Goal: Information Seeking & Learning: Learn about a topic

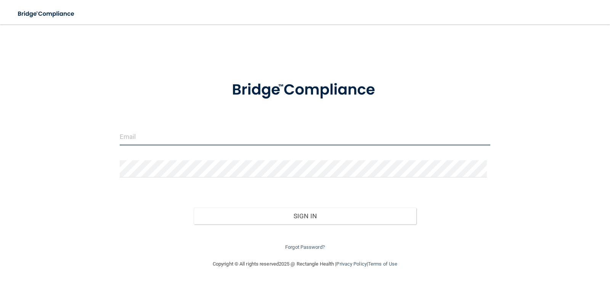
click at [147, 138] on input "email" at bounding box center [305, 136] width 371 height 17
type input "[EMAIL_ADDRESS][PERSON_NAME][DOMAIN_NAME]"
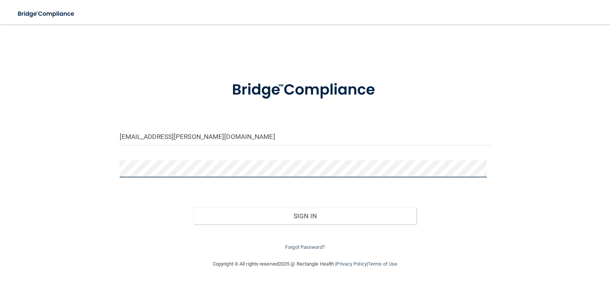
click at [194, 207] on button "Sign In" at bounding box center [305, 215] width 223 height 17
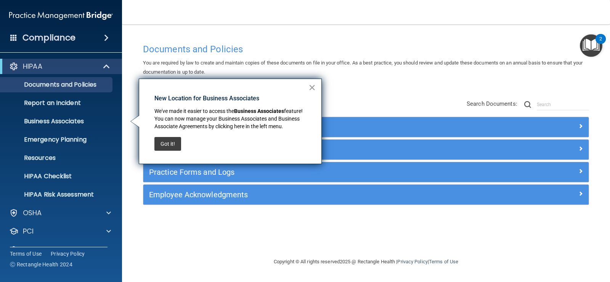
click at [312, 87] on button "×" at bounding box center [311, 87] width 7 height 12
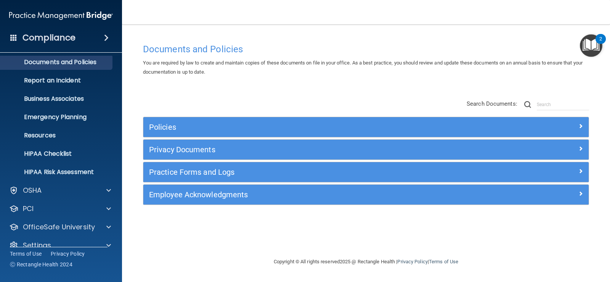
scroll to position [35, 0]
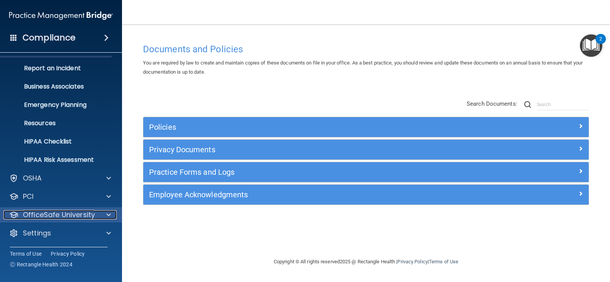
click at [100, 212] on div at bounding box center [107, 214] width 19 height 9
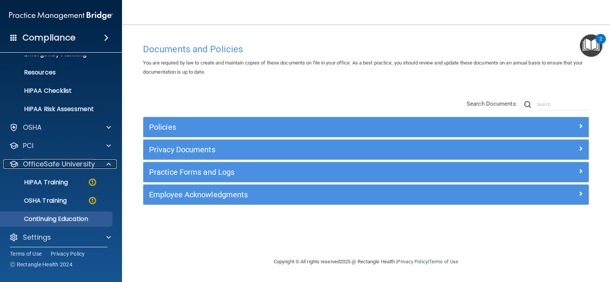
scroll to position [90, 0]
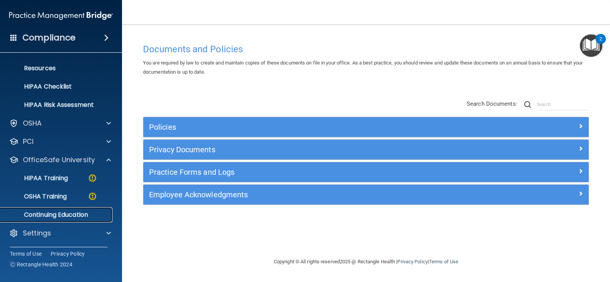
click at [59, 219] on link "Continuing Education" at bounding box center [52, 214] width 120 height 15
